Goal: Task Accomplishment & Management: Use online tool/utility

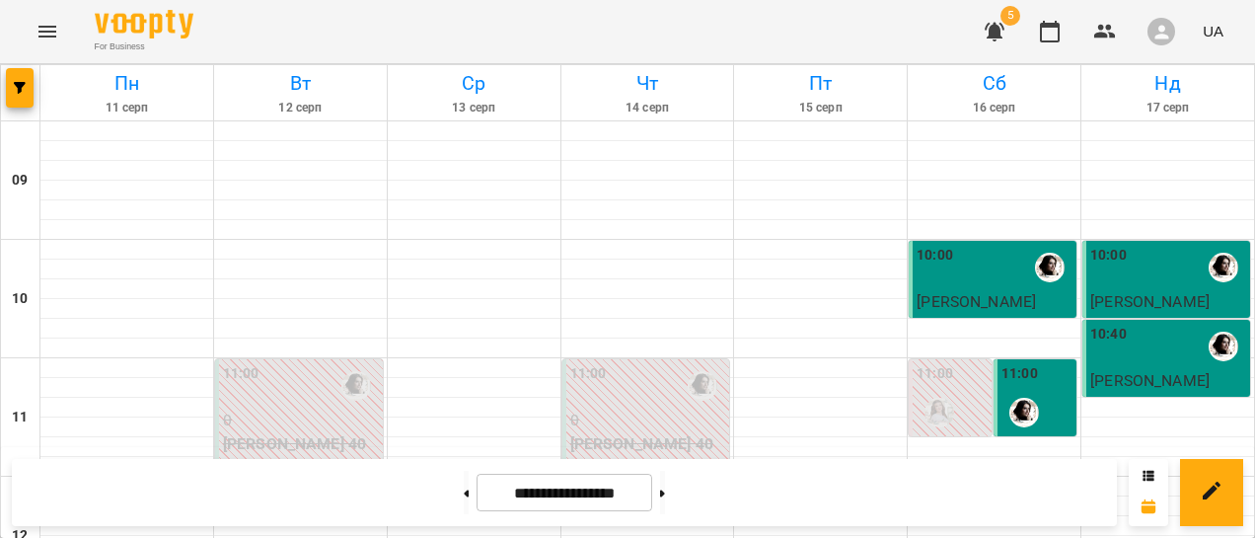
scroll to position [1111, 0]
click at [665, 502] on button at bounding box center [662, 492] width 5 height 43
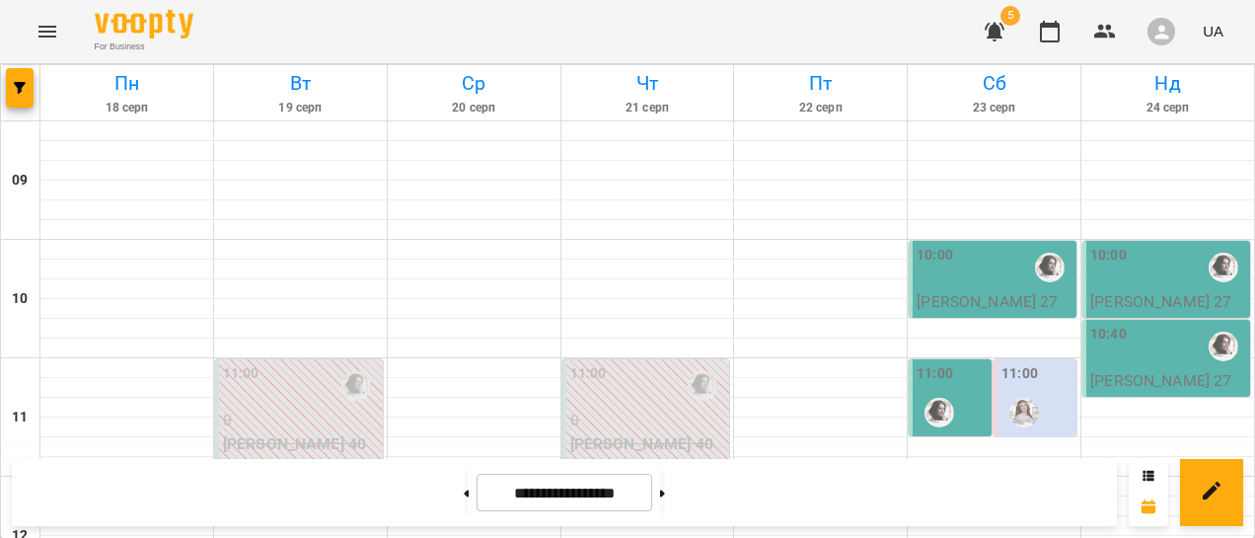
scroll to position [1112, 0]
click at [465, 491] on icon at bounding box center [467, 492] width 5 height 7
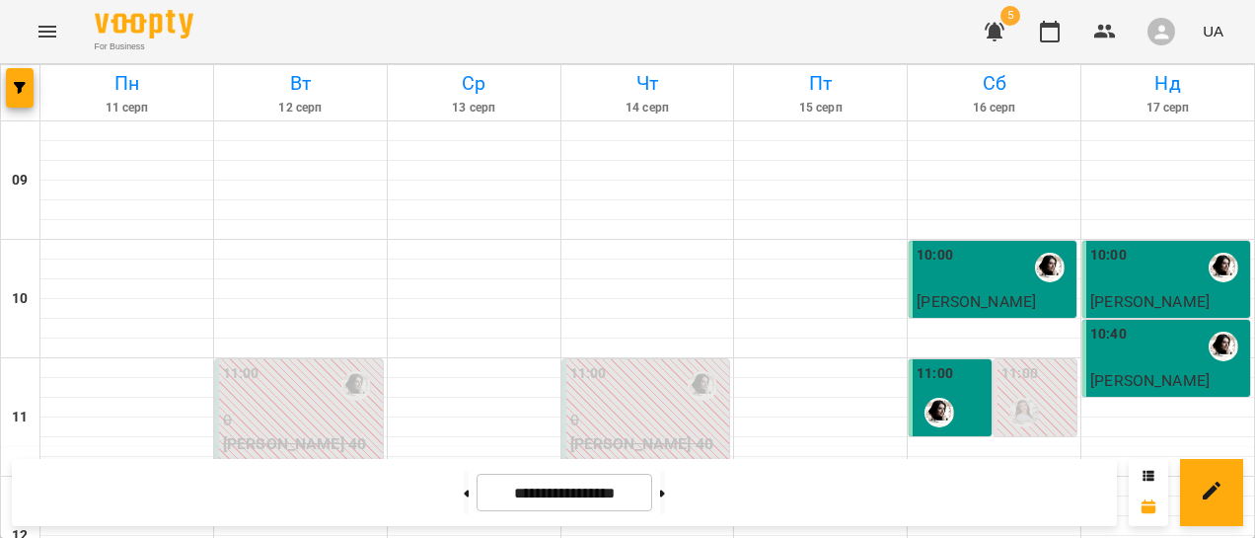
scroll to position [1210, 0]
click at [665, 498] on button at bounding box center [662, 492] width 5 height 43
type input "**********"
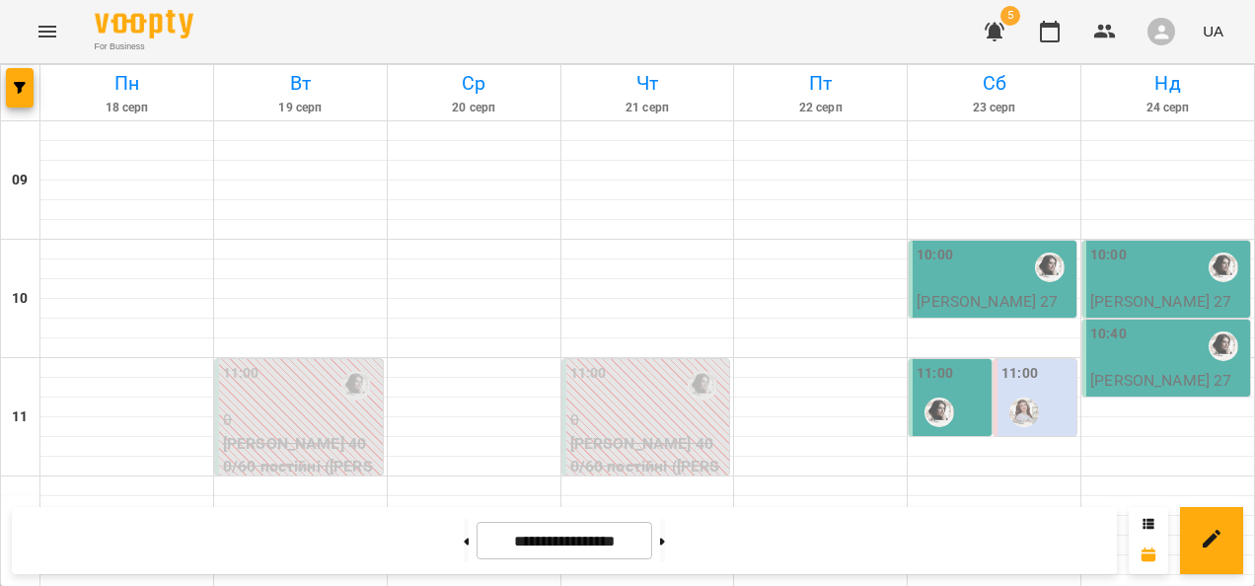
scroll to position [1085, 0]
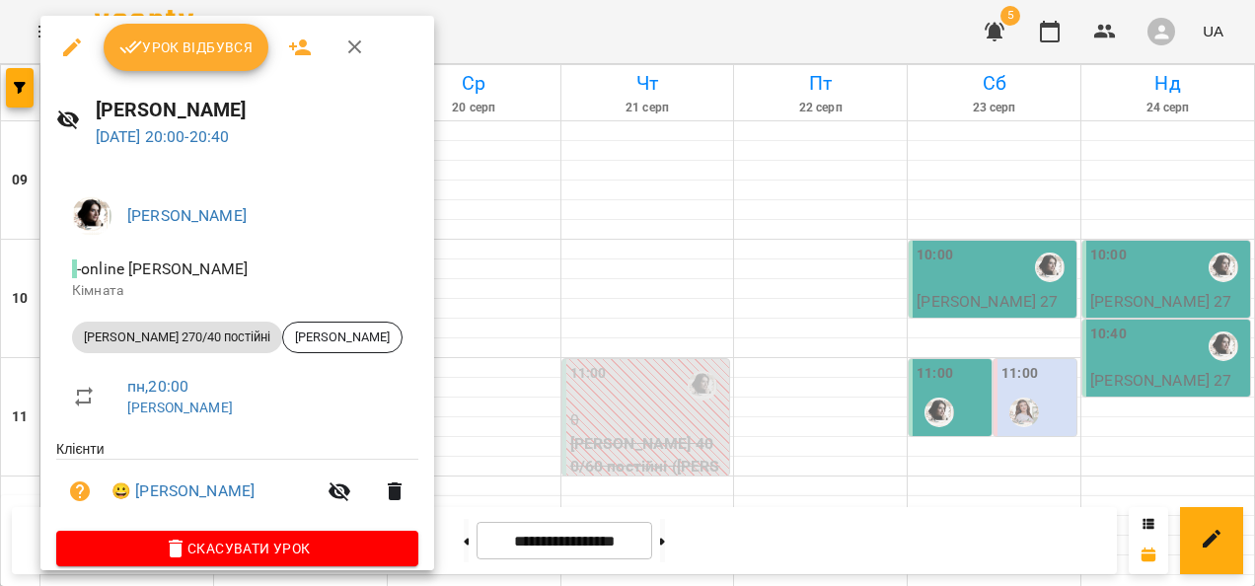
click at [212, 65] on button "Урок відбувся" at bounding box center [187, 47] width 166 height 47
